Goal: Find specific page/section

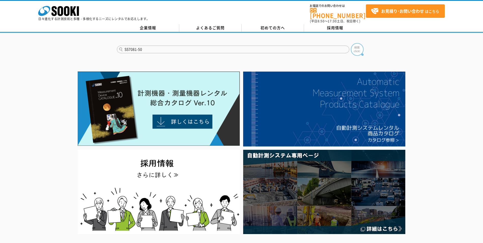
type input "SS7081-50"
click at [355, 47] on img at bounding box center [357, 49] width 13 height 13
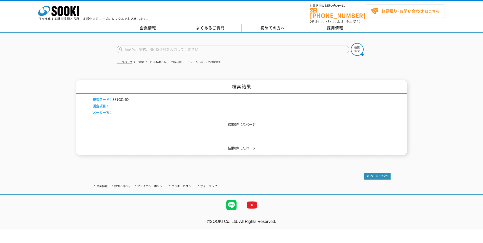
click at [388, 13] on strong "お見積り･お問い合わせ" at bounding box center [402, 11] width 43 height 6
